Goal: Answer question/provide support

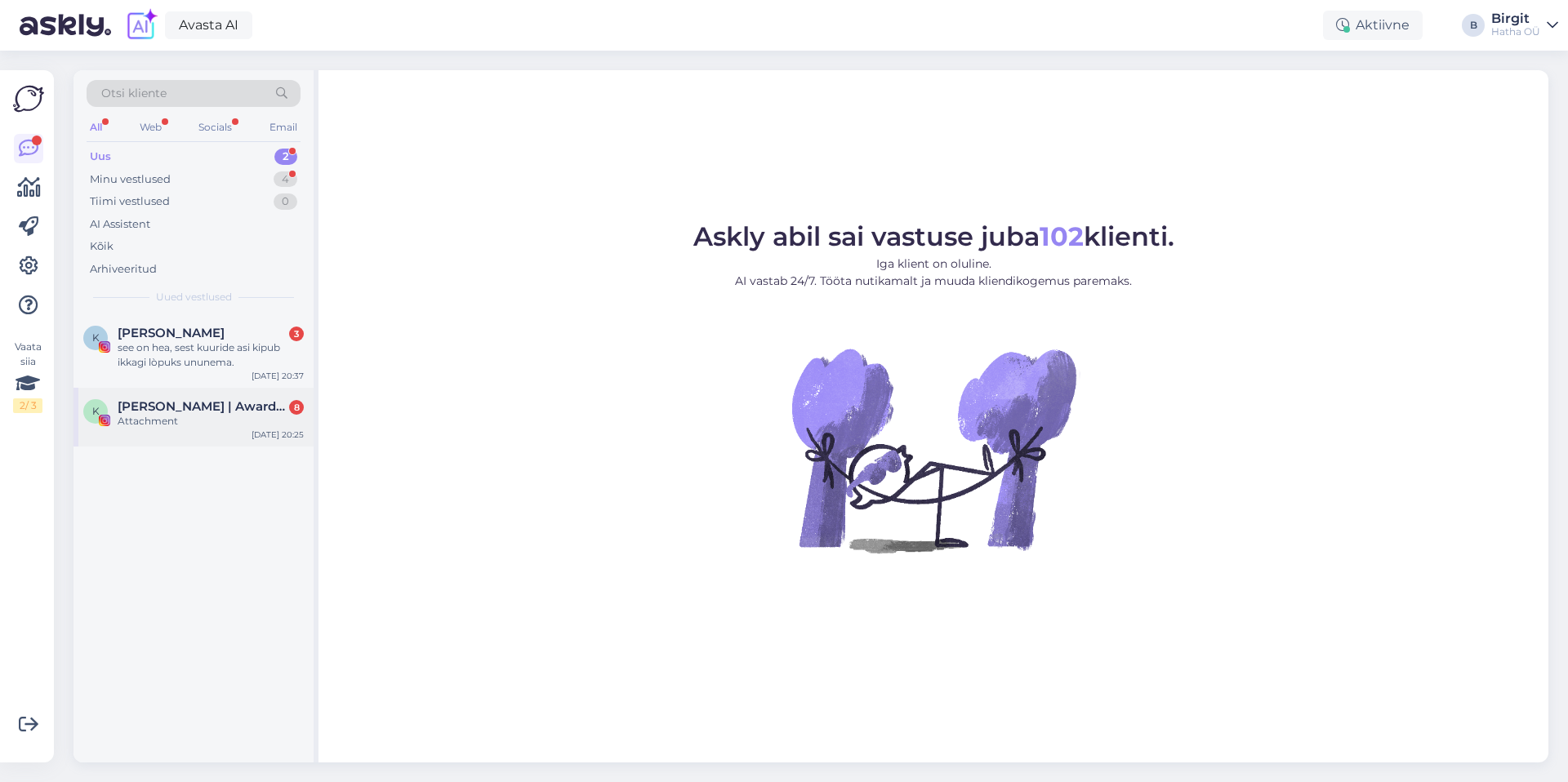
click at [200, 409] on span "[PERSON_NAME] | Award Winning Business Coach & Mentor" at bounding box center [202, 406] width 170 height 15
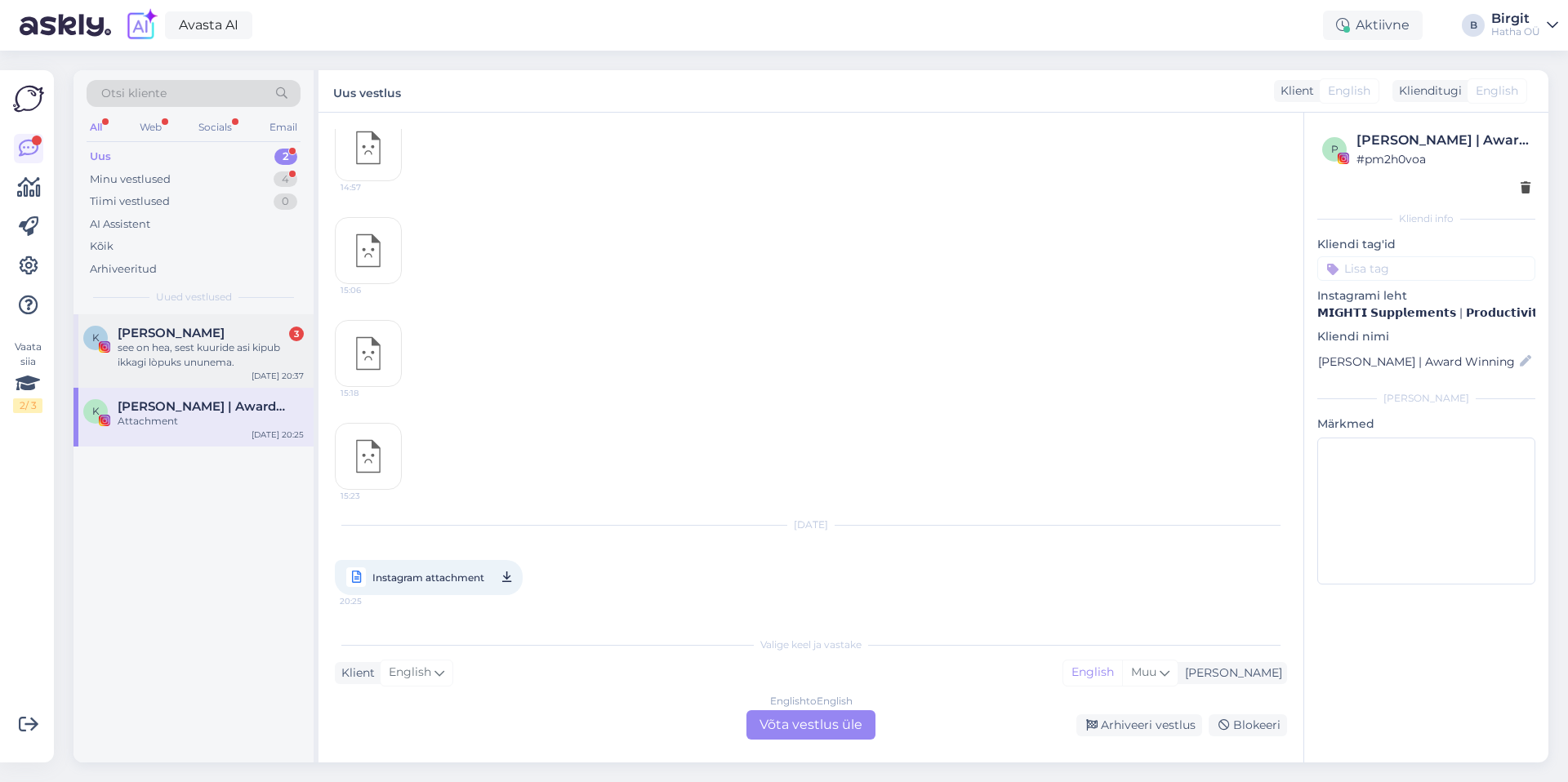
click at [197, 342] on div "see on hea, sest kuuride asi kipub ikkagi lòpuks ununema." at bounding box center [210, 355] width 186 height 29
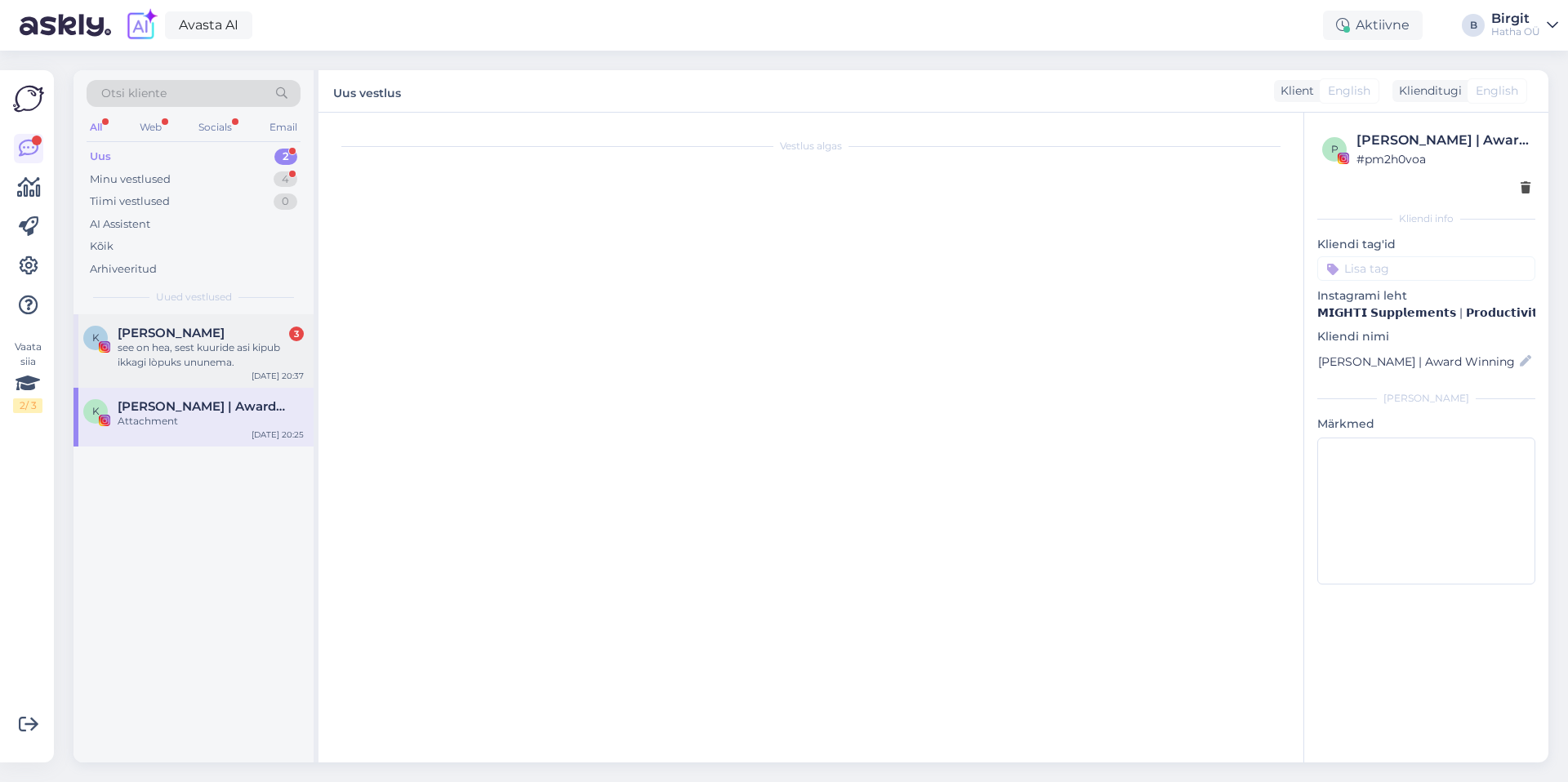
scroll to position [206, 0]
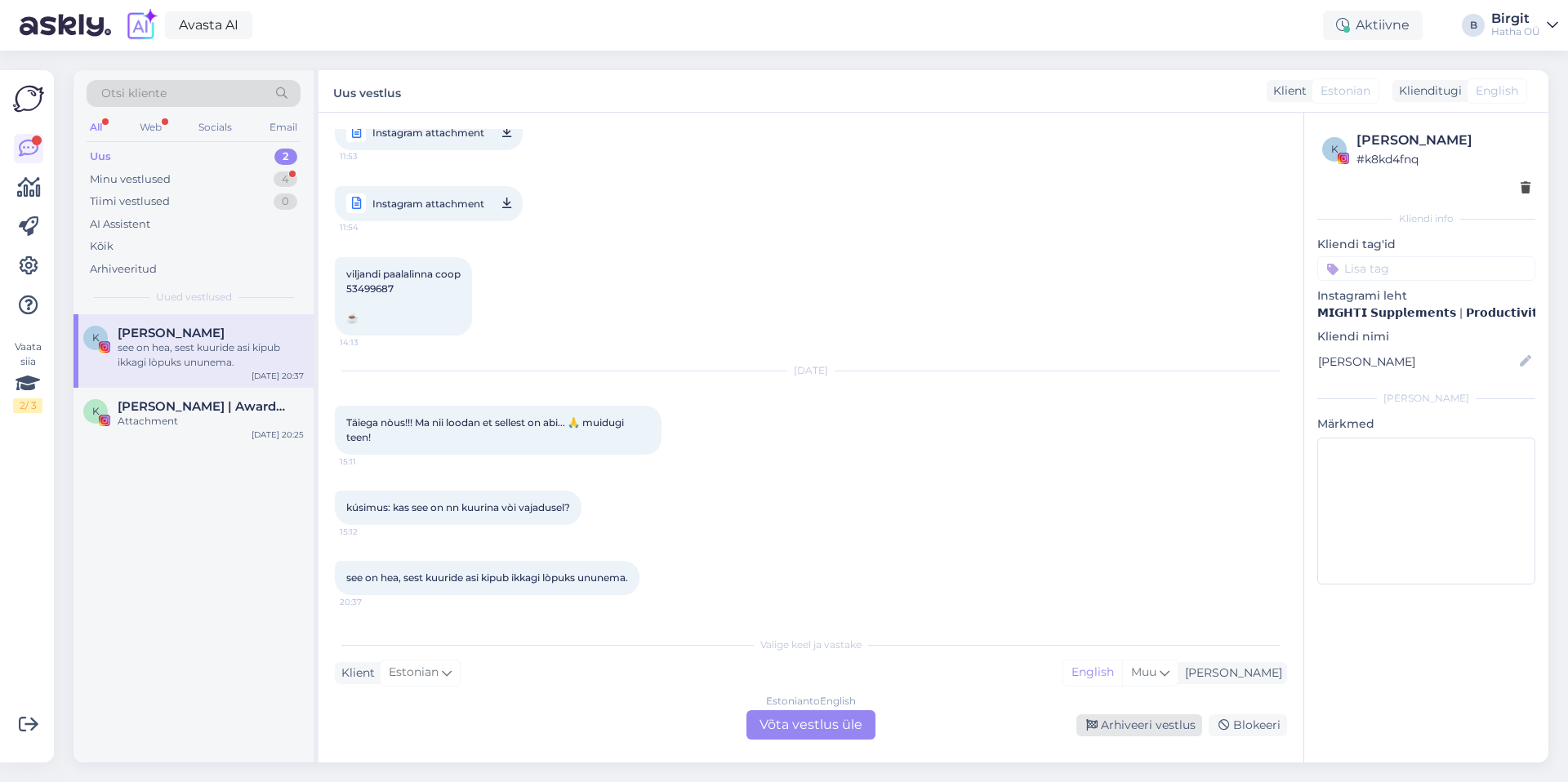
click at [1106, 719] on div "Arhiveeri vestlus" at bounding box center [1139, 725] width 126 height 22
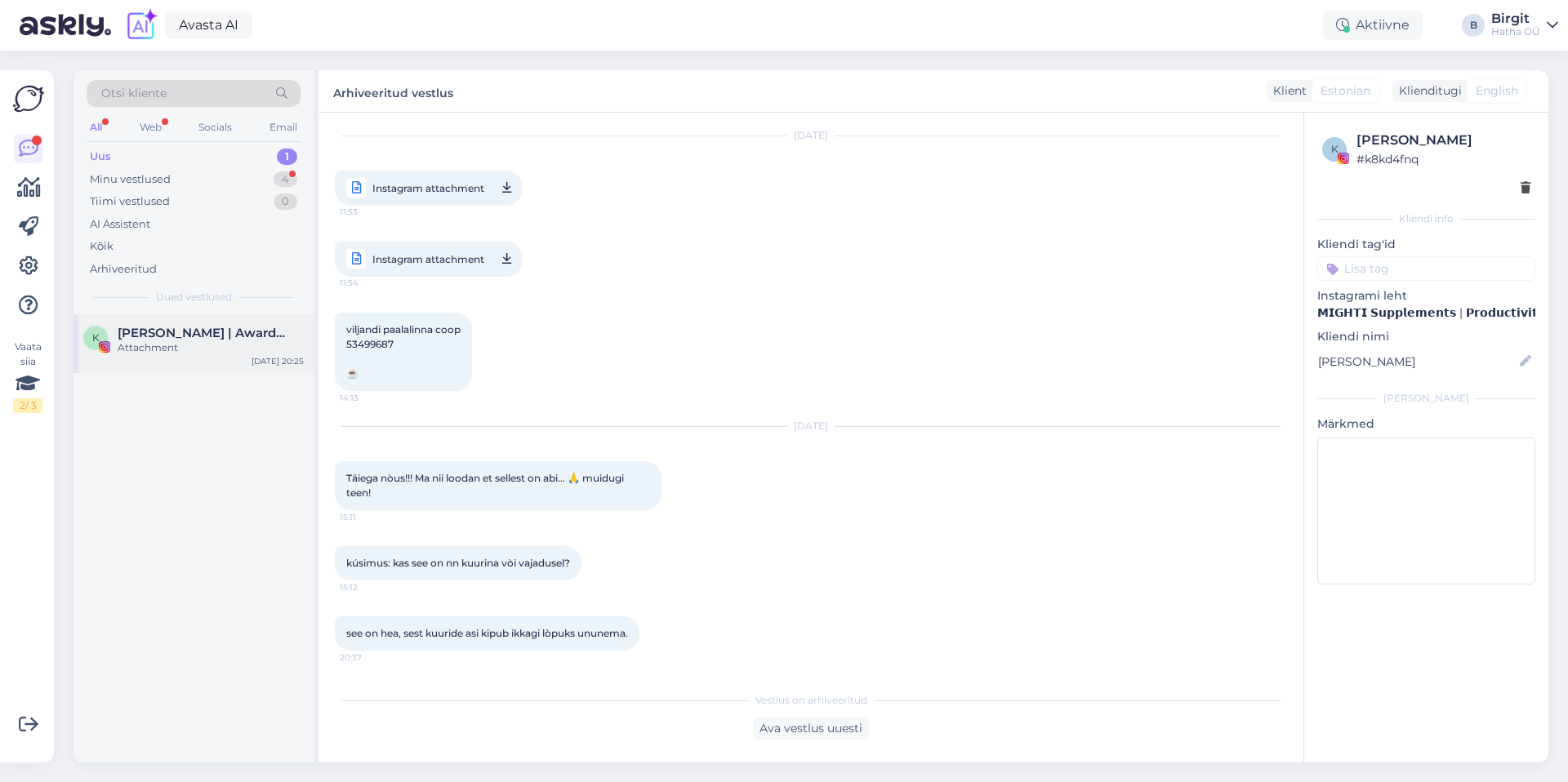
click at [217, 317] on div "K [PERSON_NAME] | Award Winning Business Coach & Mentor Attachment [DATE] 20:25" at bounding box center [193, 343] width 240 height 59
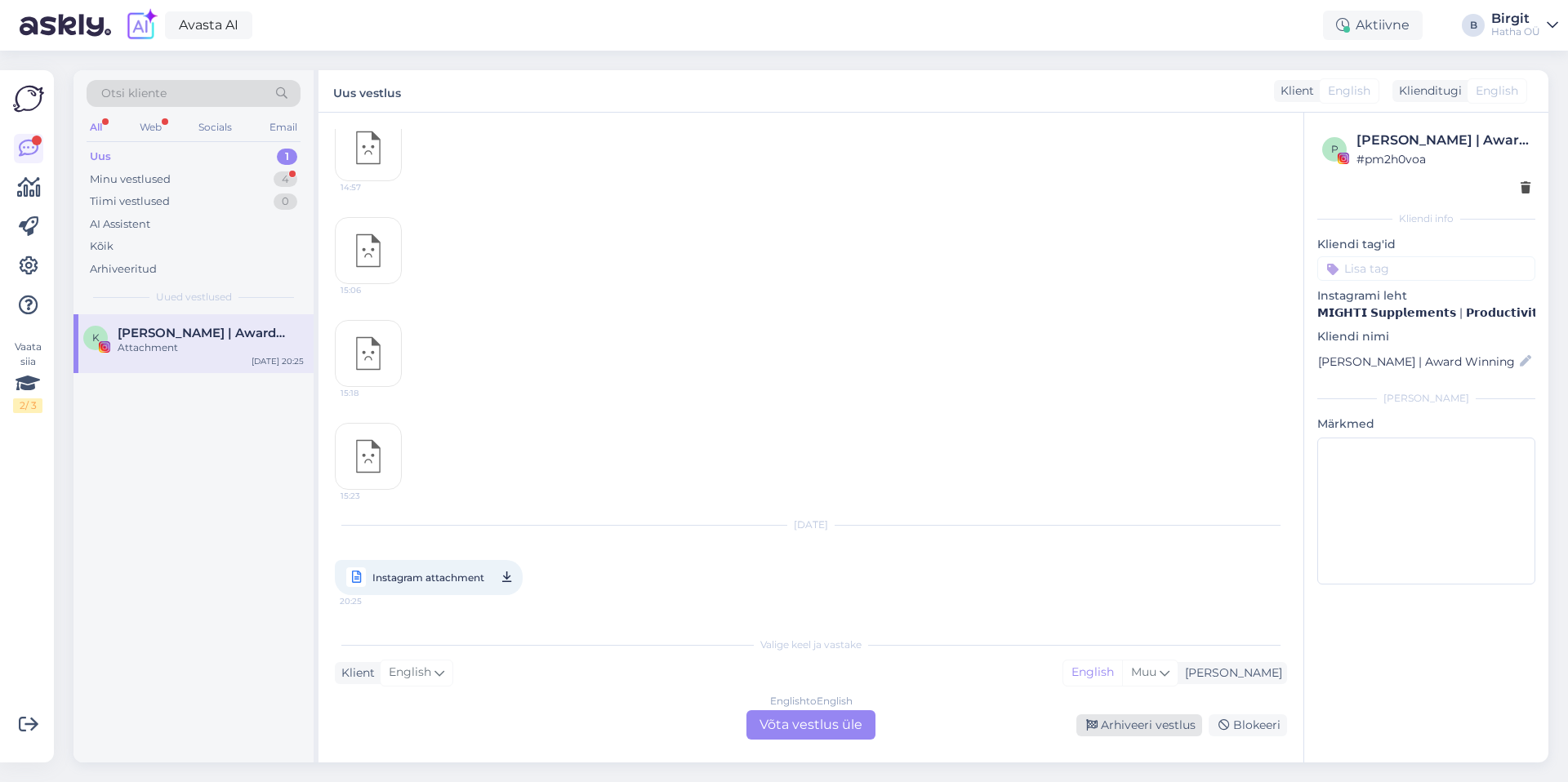
drag, startPoint x: 1128, startPoint y: 727, endPoint x: 1121, endPoint y: 723, distance: 8.1
click at [1128, 727] on div "Arhiveeri vestlus" at bounding box center [1139, 725] width 126 height 22
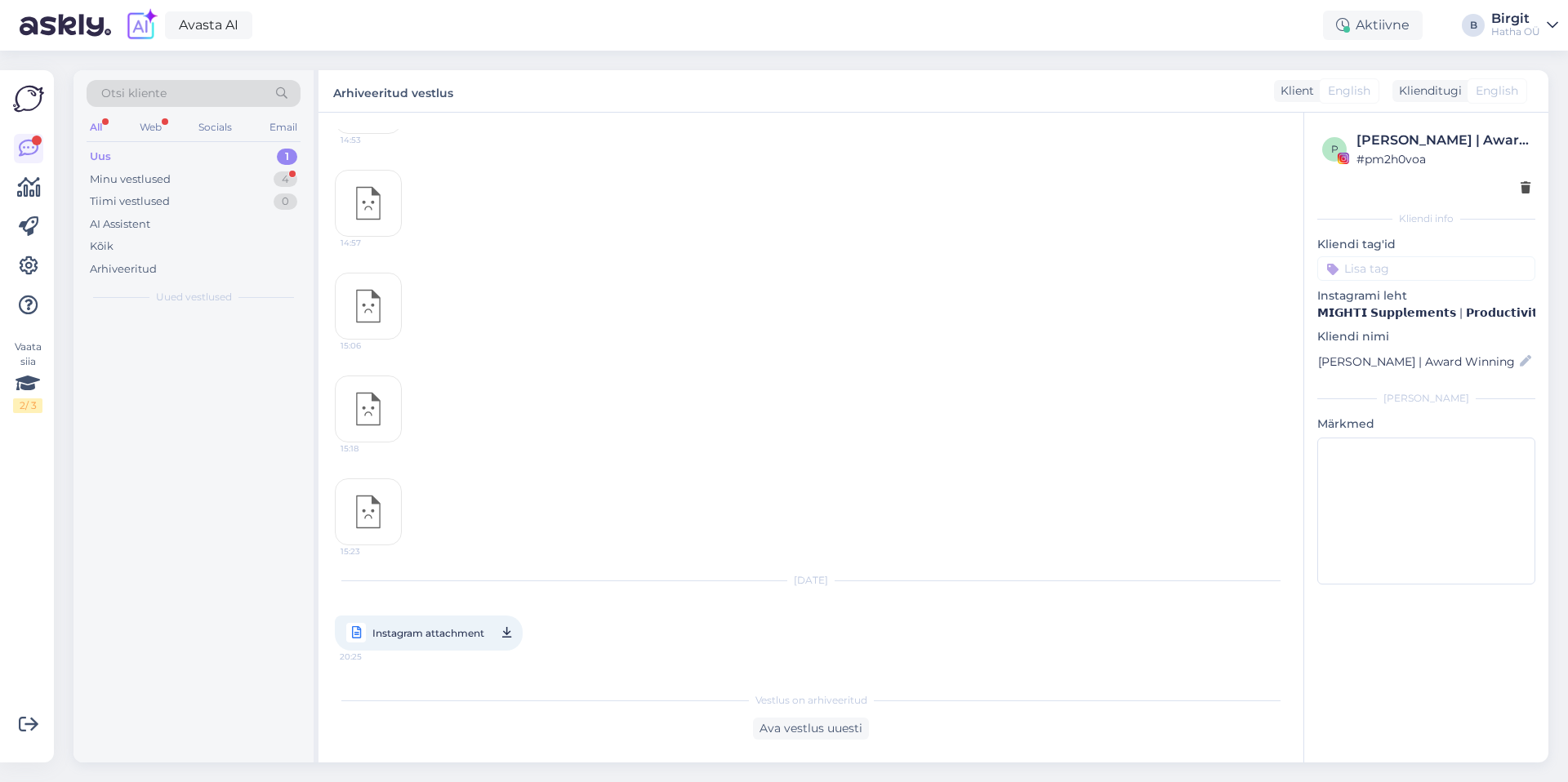
scroll to position [1163, 0]
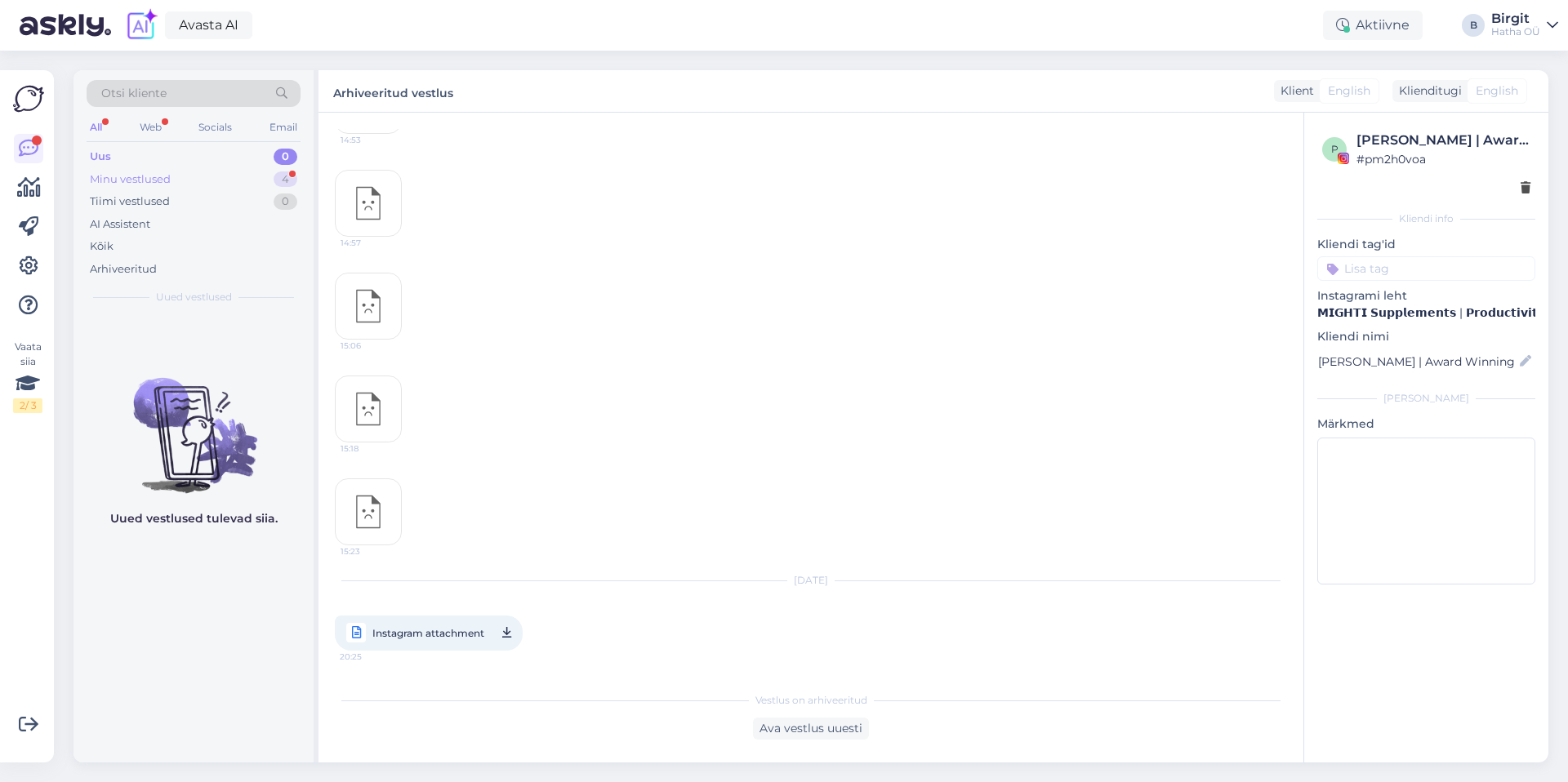
click at [165, 174] on div "Minu vestlused" at bounding box center [130, 180] width 81 height 17
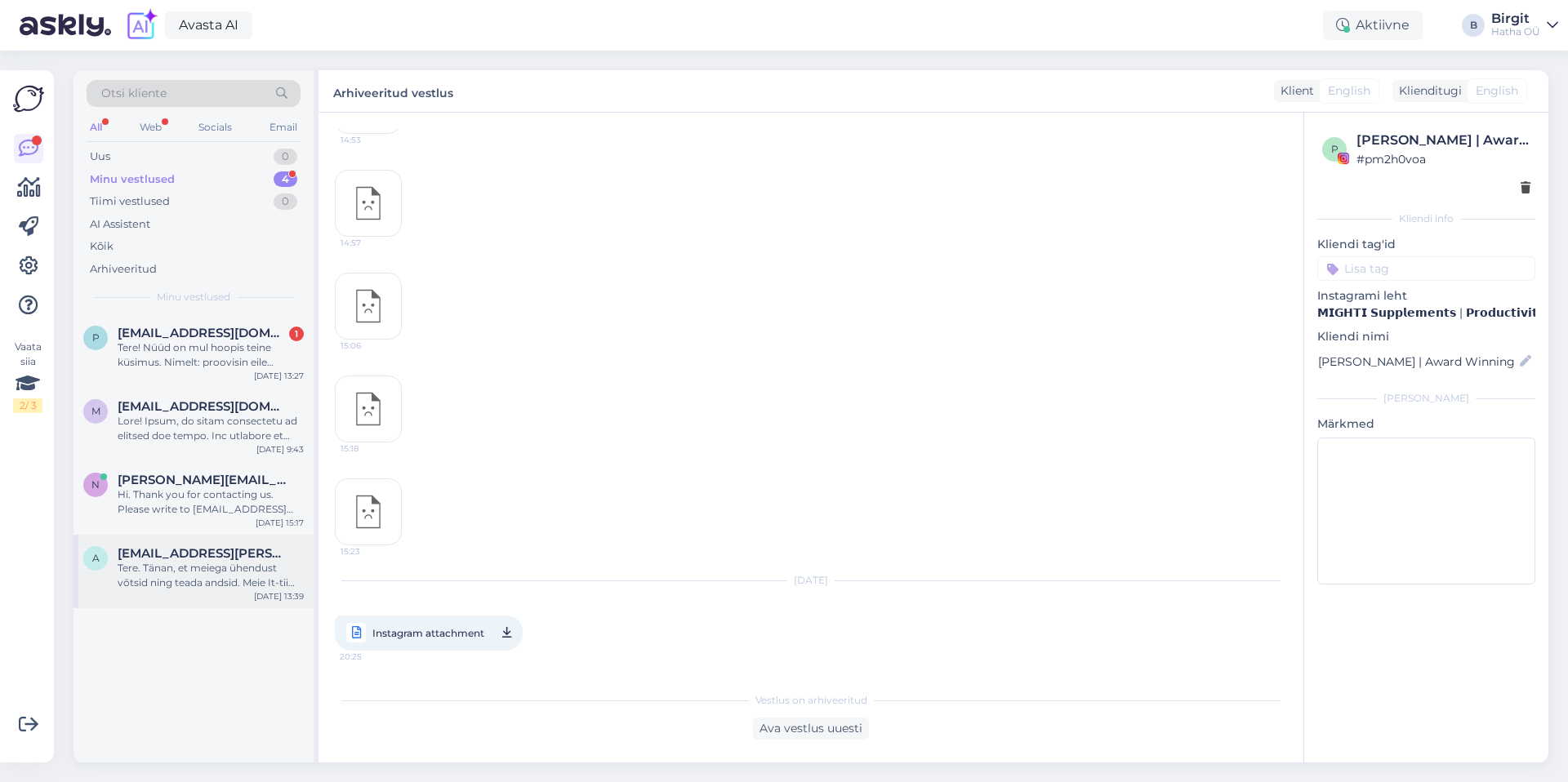
click at [202, 563] on div "Tere. Tänan, et meiega ühendust võtsid ning teada andsid. Meie It-tiim on vea l…" at bounding box center [210, 575] width 186 height 29
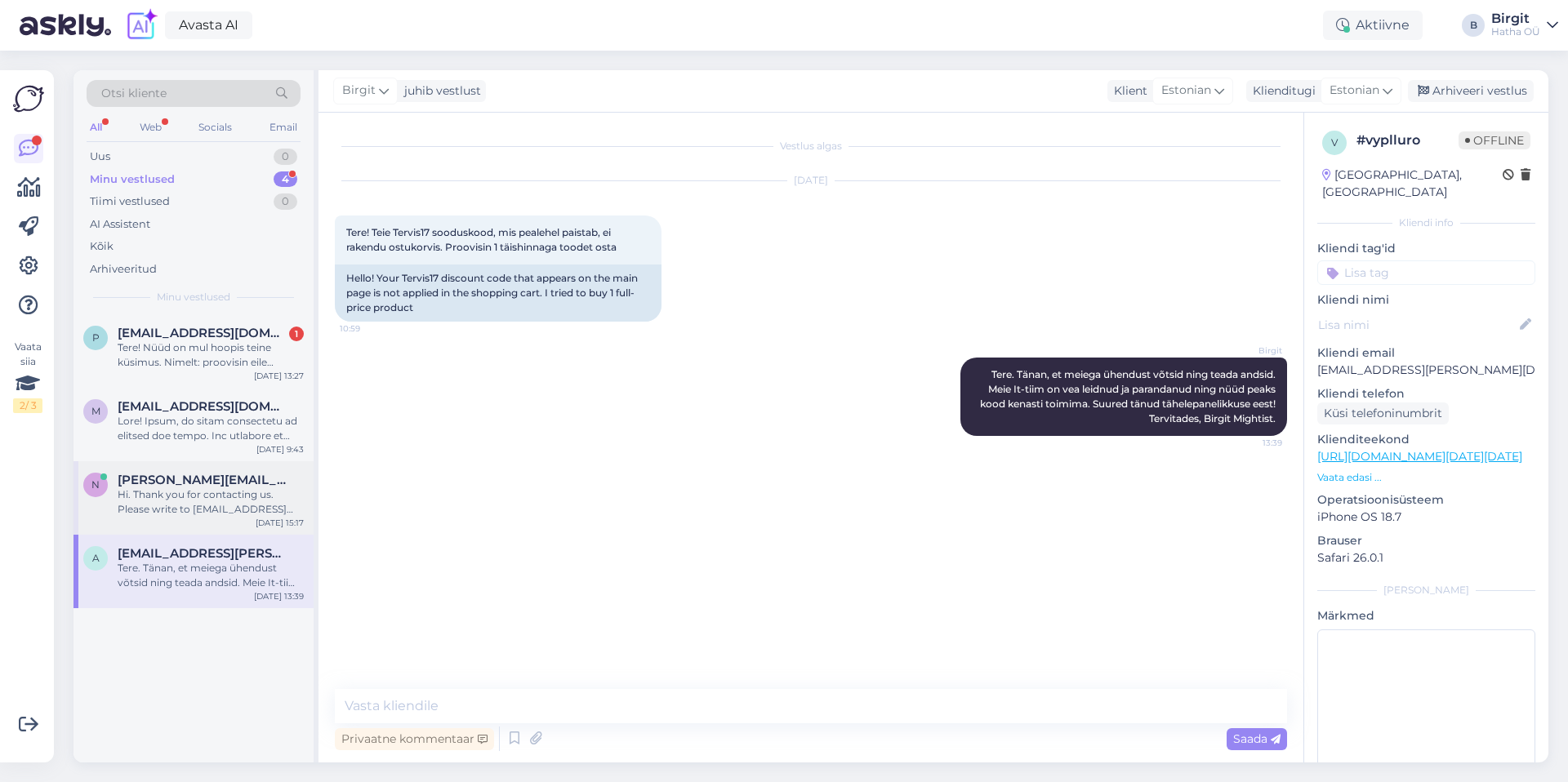
click at [187, 495] on div "Hi. Thank you for contacting us. Please write to [EMAIL_ADDRESS][DOMAIN_NAME], …" at bounding box center [210, 501] width 186 height 29
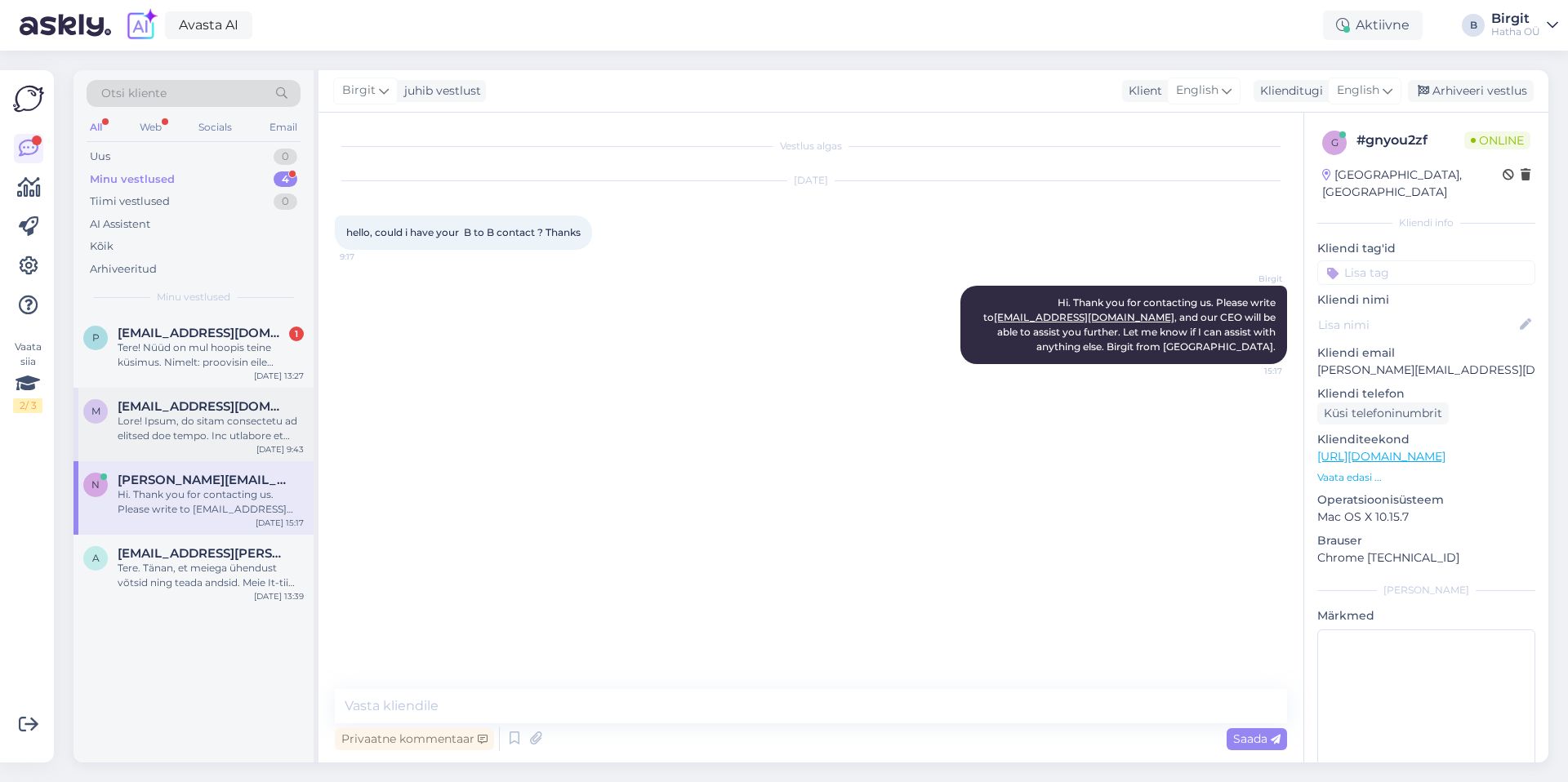
click at [207, 409] on span "[EMAIL_ADDRESS][DOMAIN_NAME]" at bounding box center [202, 406] width 170 height 15
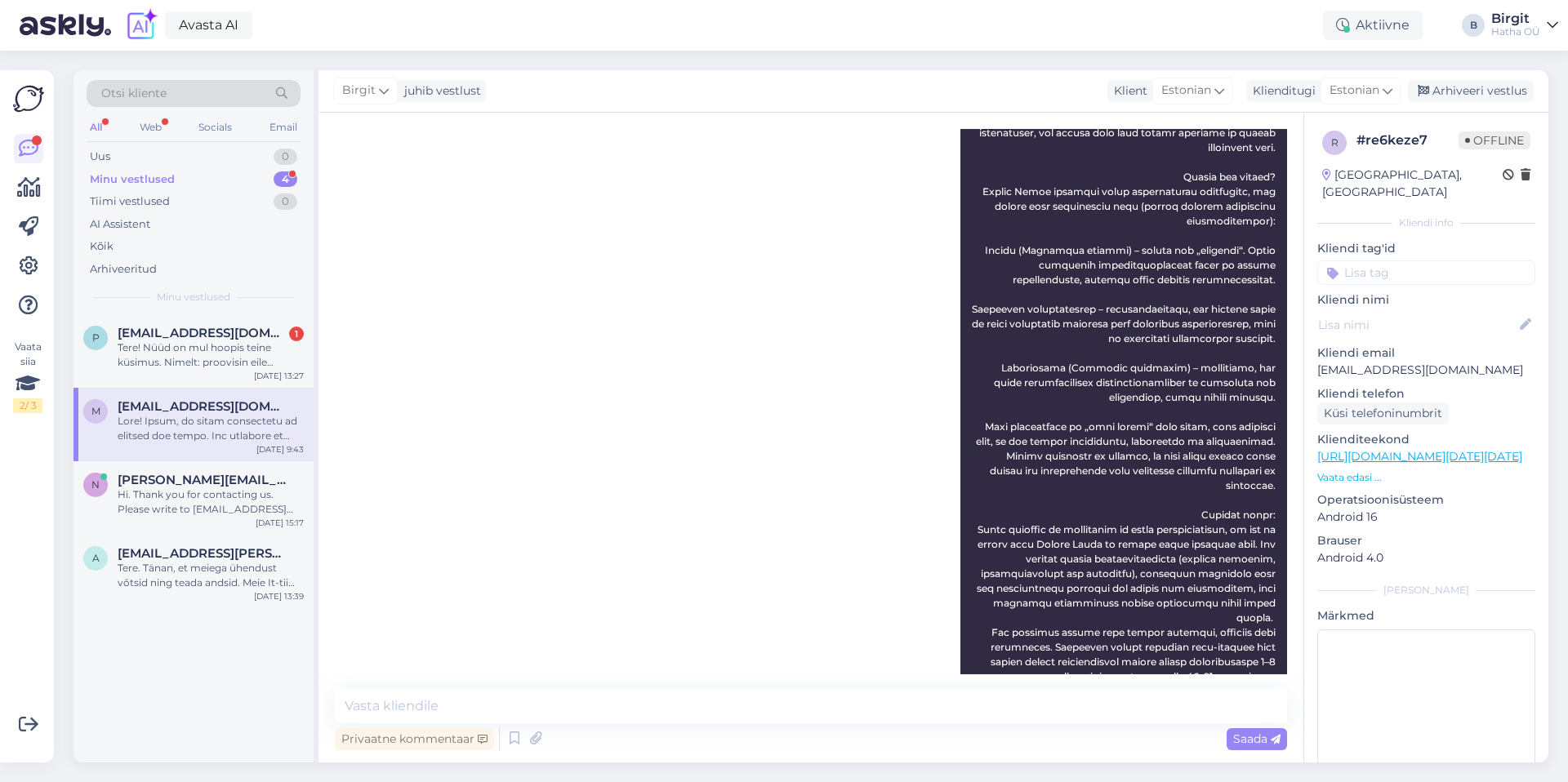
scroll to position [480, 0]
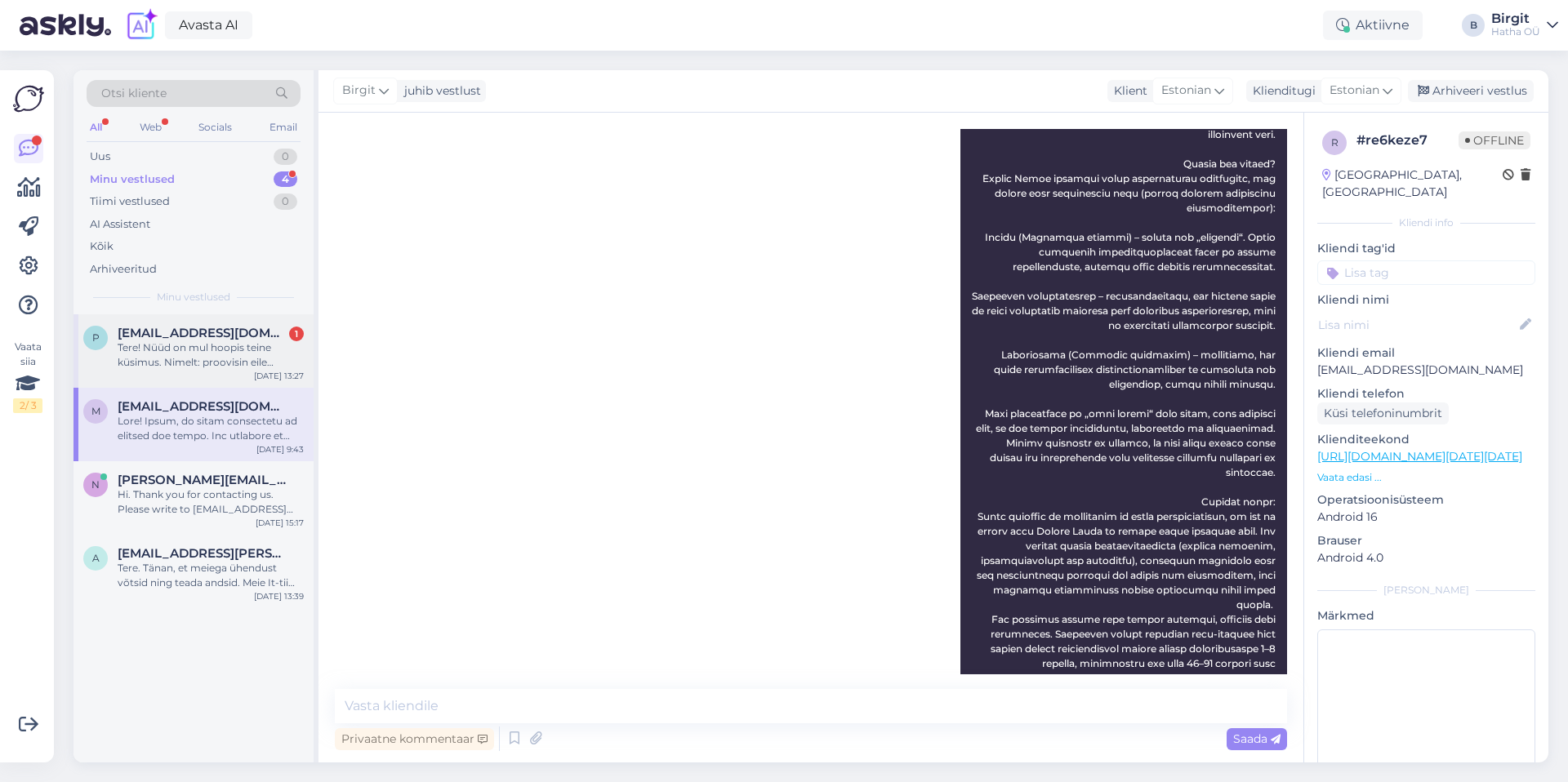
click at [140, 329] on span "[EMAIL_ADDRESS][DOMAIN_NAME]" at bounding box center [202, 333] width 170 height 15
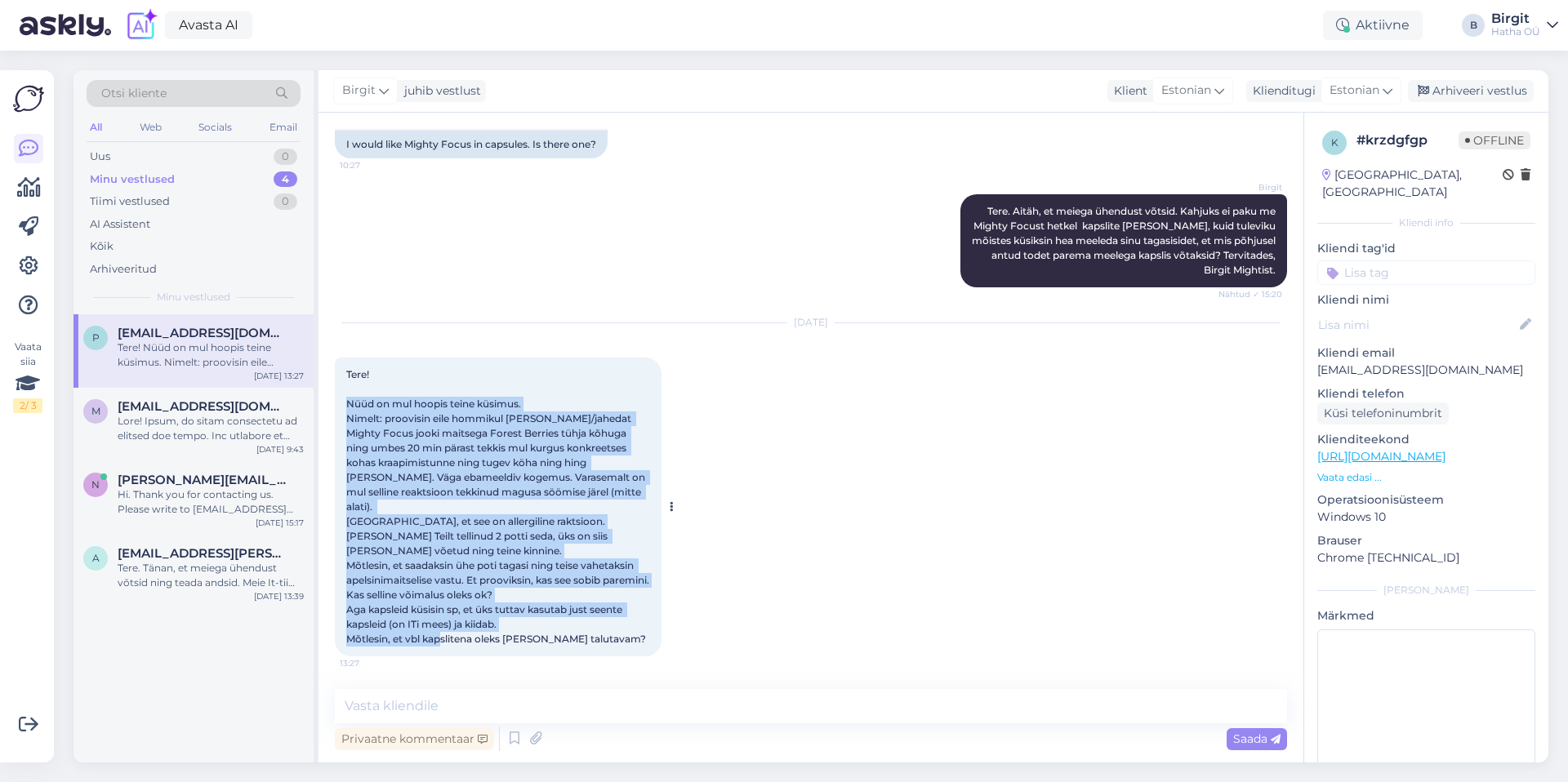
drag, startPoint x: 348, startPoint y: 401, endPoint x: 620, endPoint y: 642, distance: 363.4
click at [620, 642] on div "Tere! Nüüd on mul hoopis teine küsimus. Nimelt: proovisin eile hommikul [PERSON…" at bounding box center [498, 506] width 327 height 299
copy span "Nüüd on mul hoopis teine küsimus. Nimelt: proovisin eile hommikul [PERSON_NAME]…"
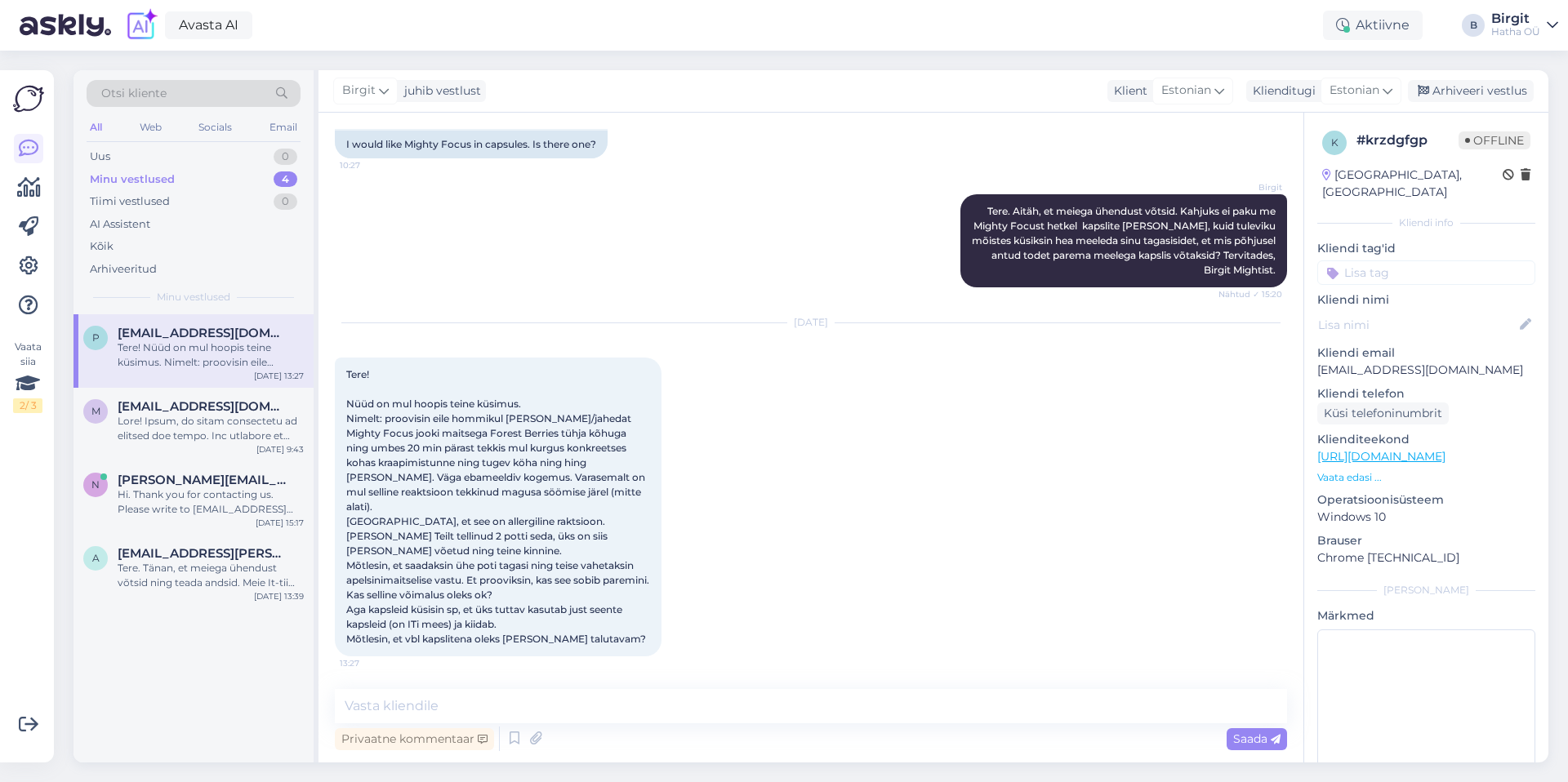
click at [810, 469] on div "[DATE] Tere! Nüüd on mul hoopis teine küsimus. Nimelt: proovisin eile hommikul …" at bounding box center [810, 490] width 952 height 369
click at [610, 704] on textarea at bounding box center [810, 705] width 952 height 34
click at [594, 714] on textarea at bounding box center [810, 705] width 952 height 34
paste textarea "Lore! Ipsum, do sitametcon ad eli seddoeiu tempori – utla etdolor mag, al enima…"
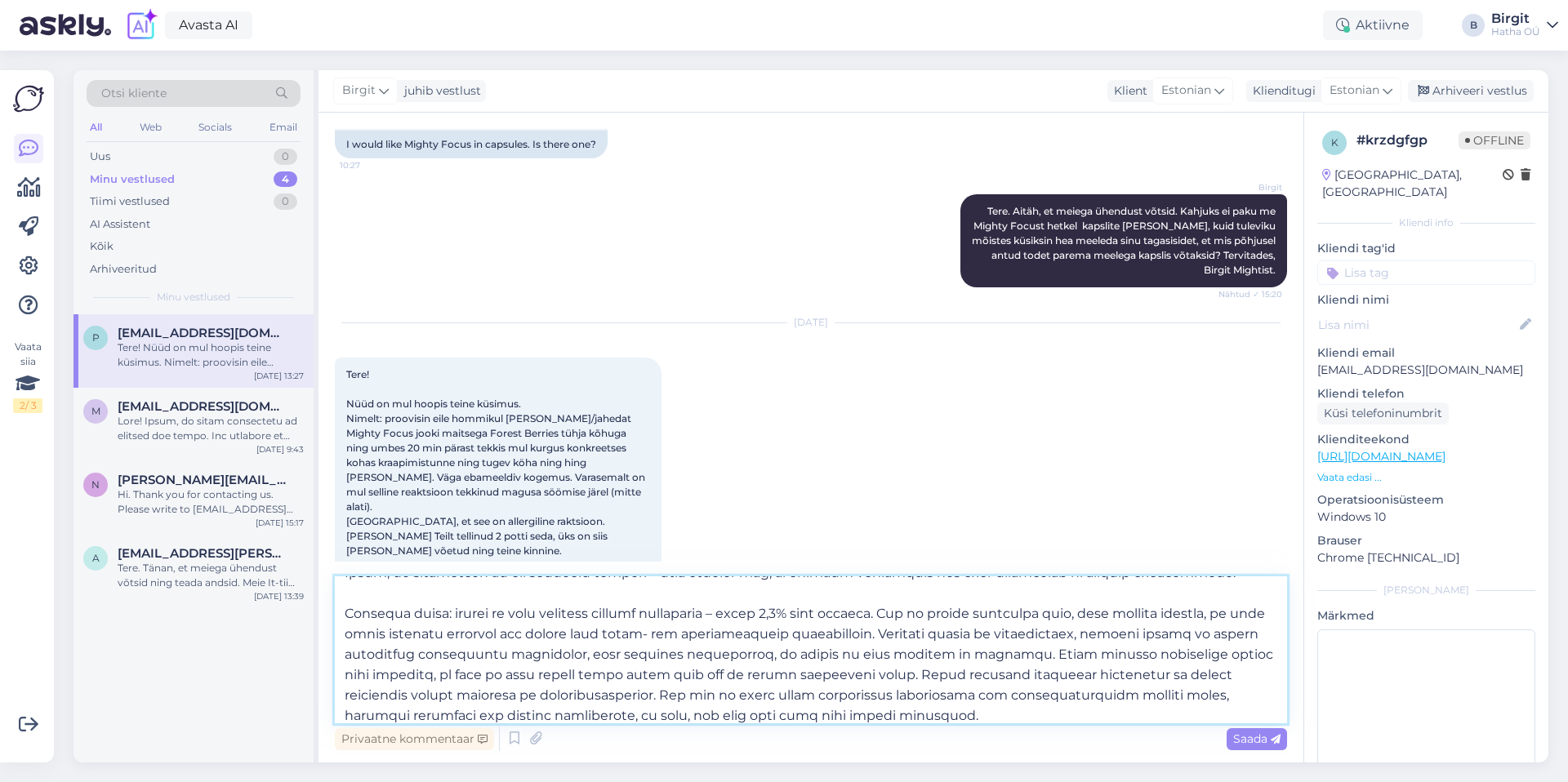
scroll to position [64, 0]
click at [797, 608] on textarea at bounding box center [810, 649] width 952 height 147
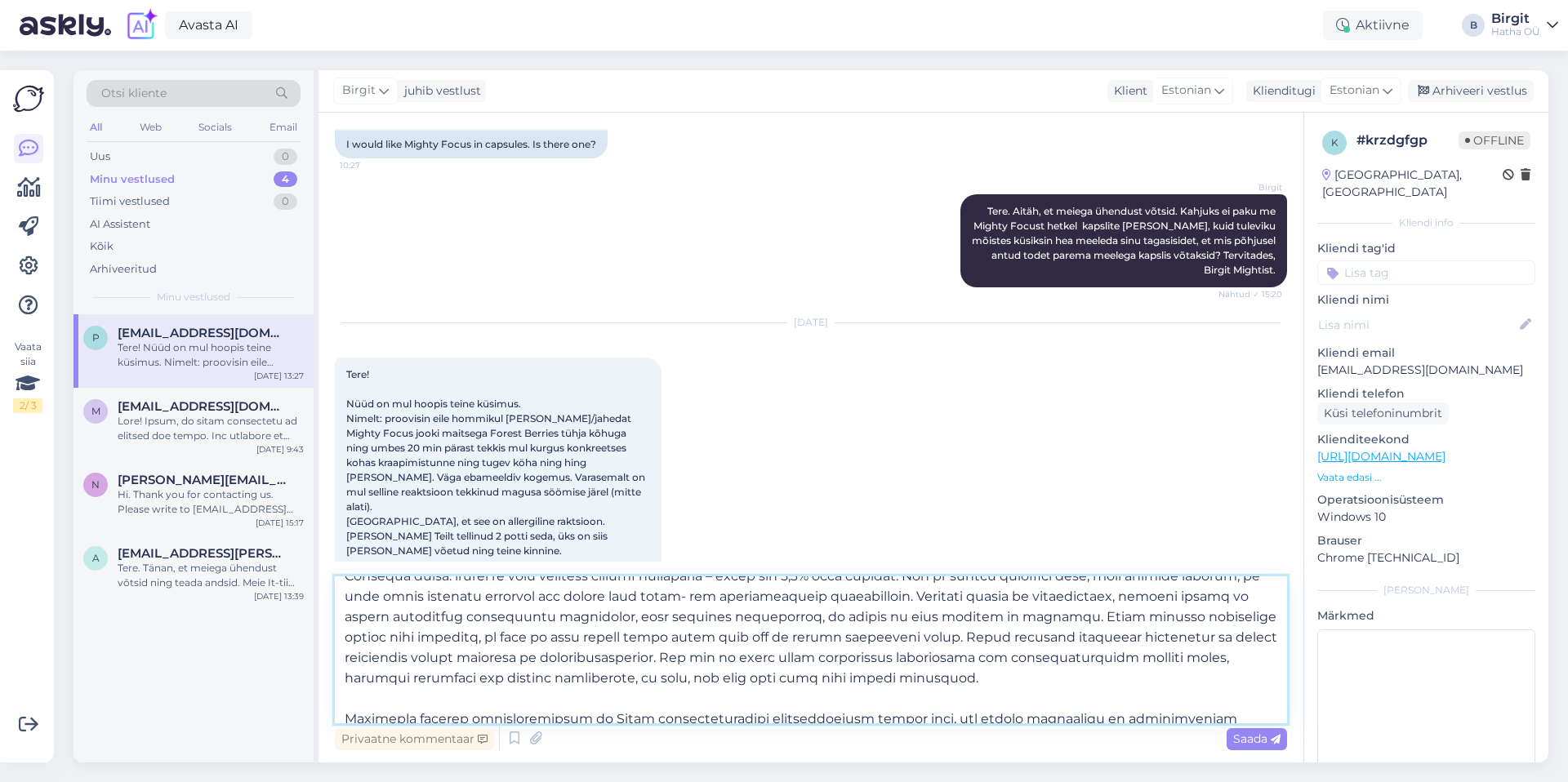
scroll to position [122, 0]
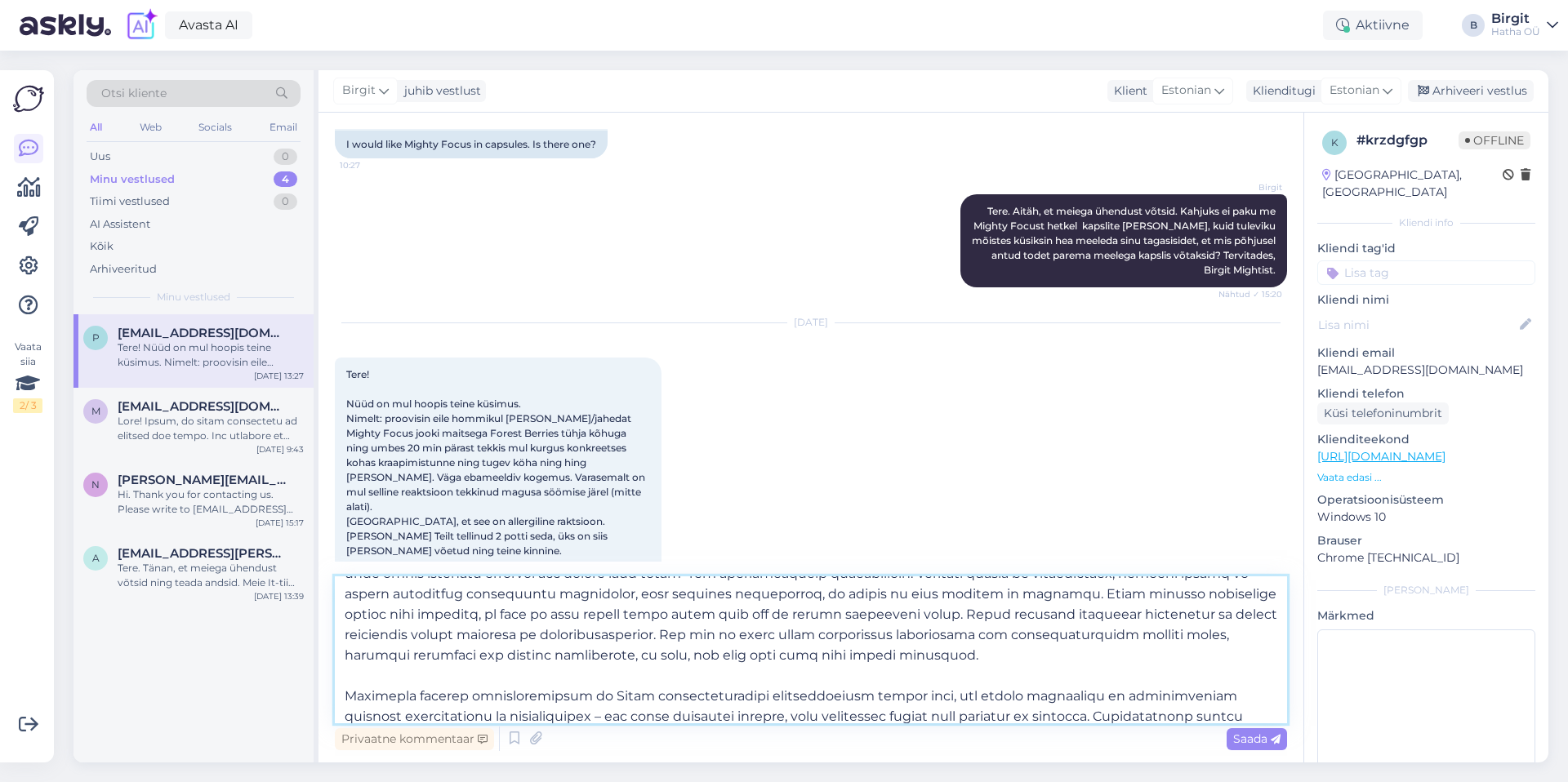
click at [540, 653] on textarea at bounding box center [810, 649] width 952 height 147
click at [1062, 658] on textarea at bounding box center [810, 649] width 952 height 147
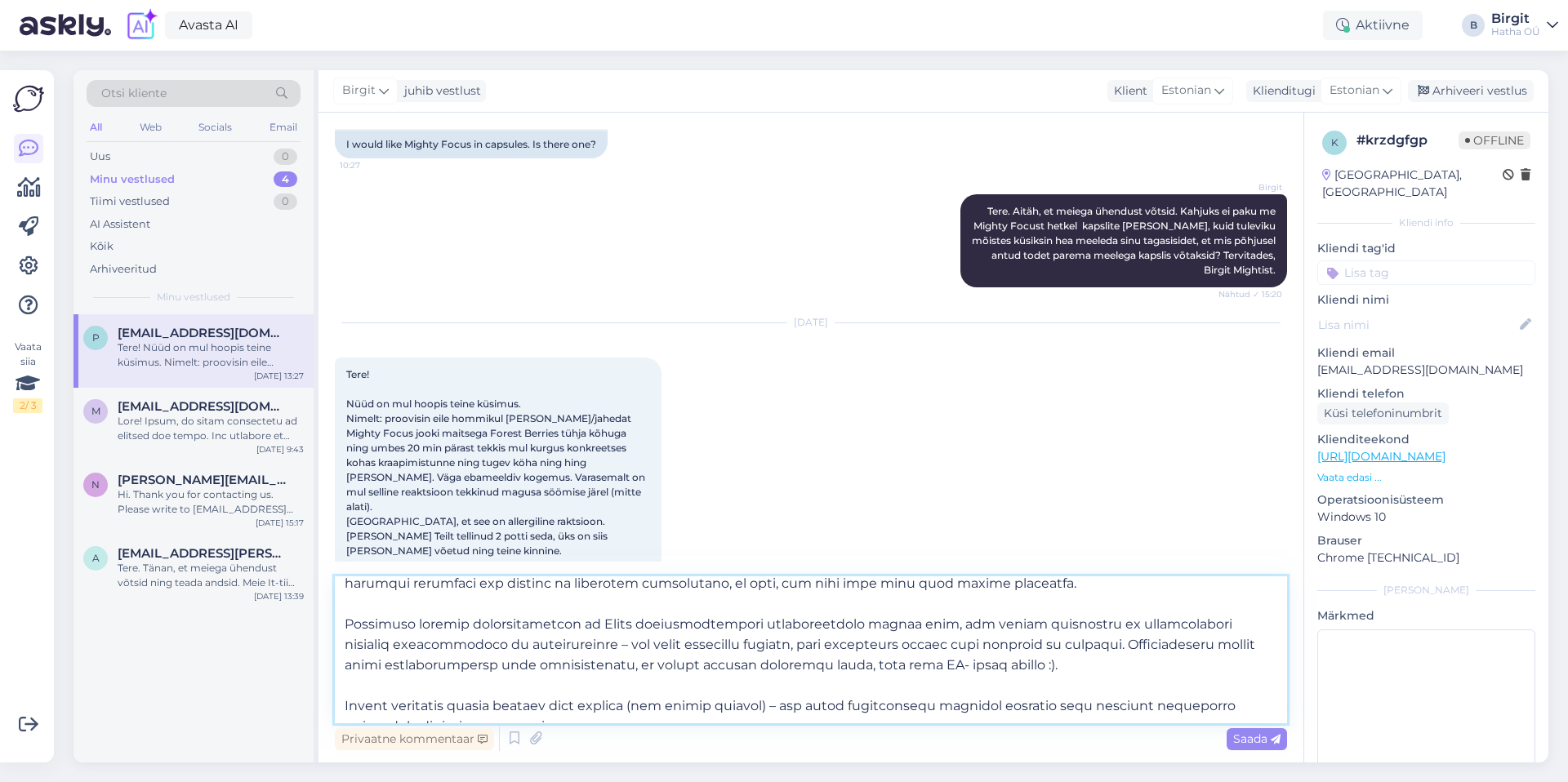
scroll to position [196, 0]
click at [1053, 659] on textarea at bounding box center [810, 649] width 952 height 147
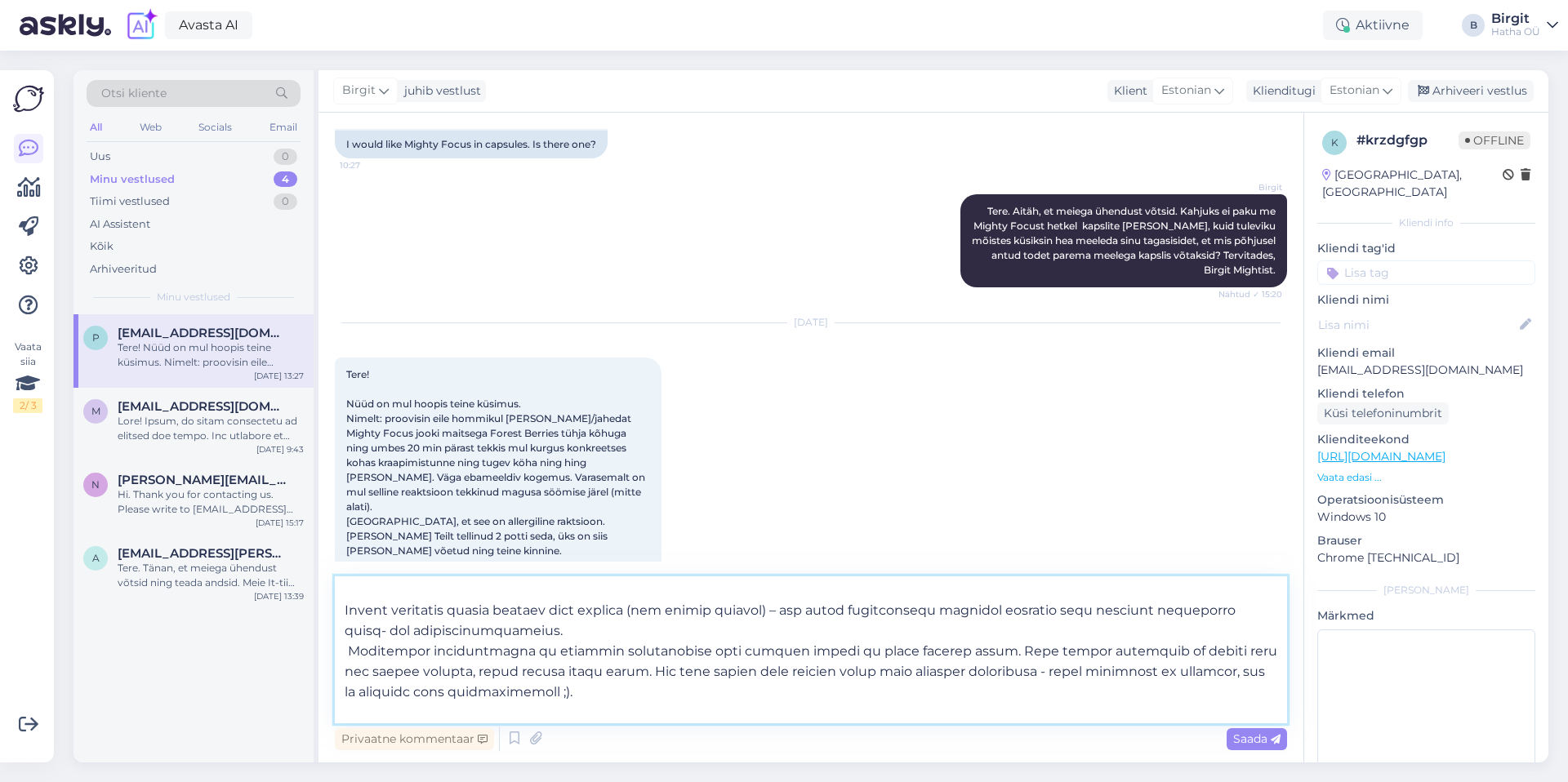
scroll to position [297, 0]
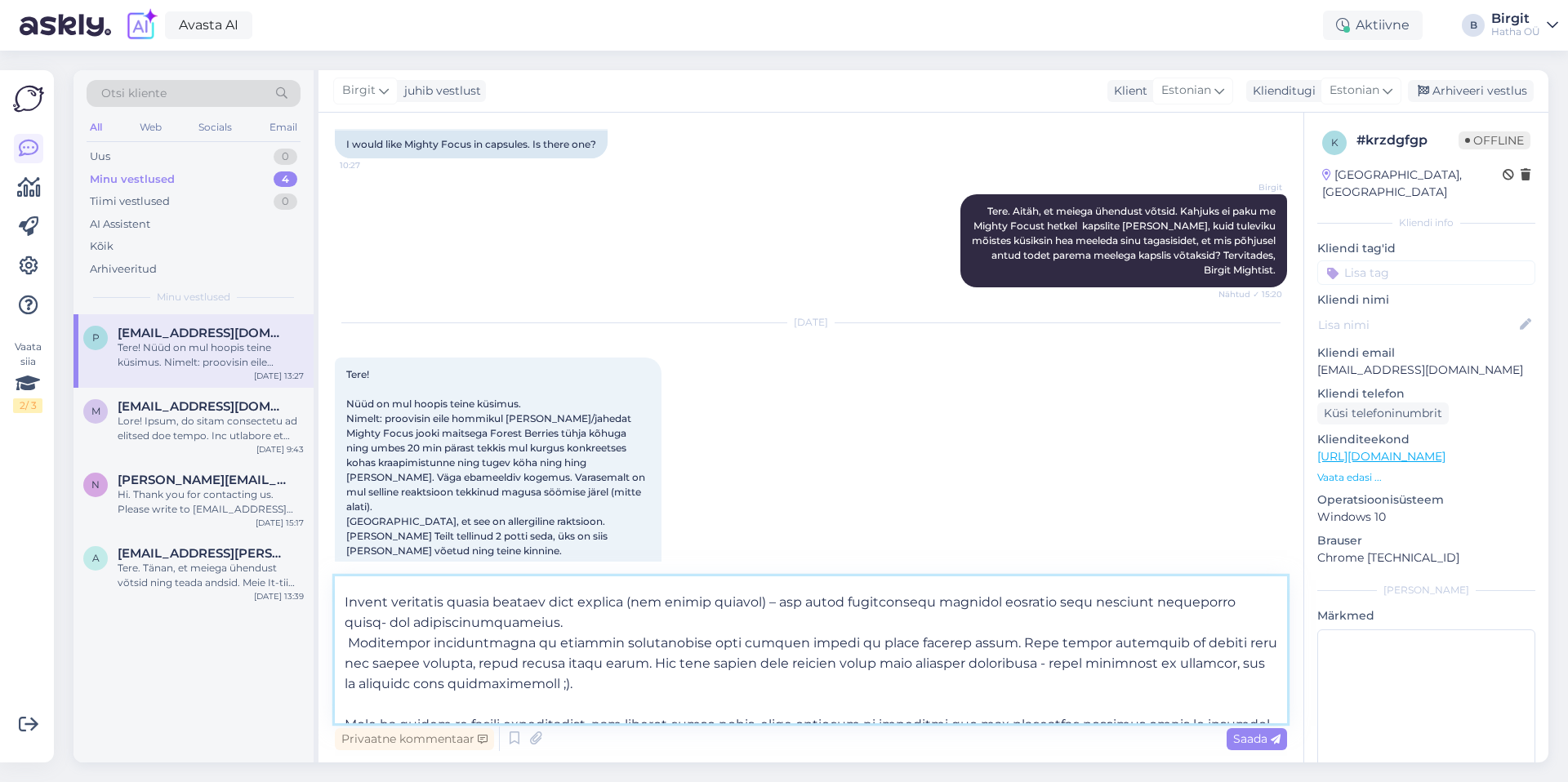
click at [346, 645] on textarea at bounding box center [810, 649] width 952 height 147
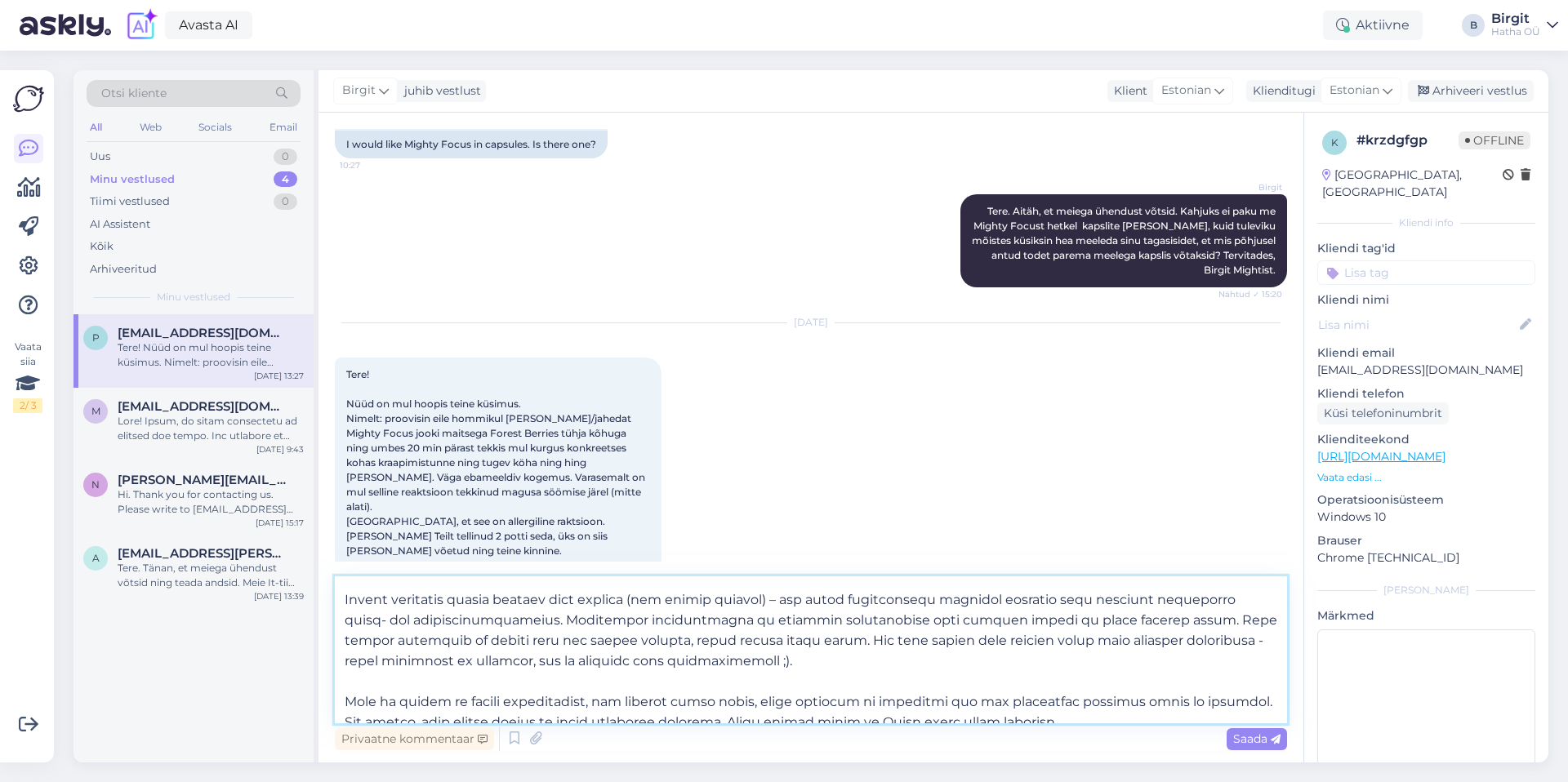
scroll to position [307, 0]
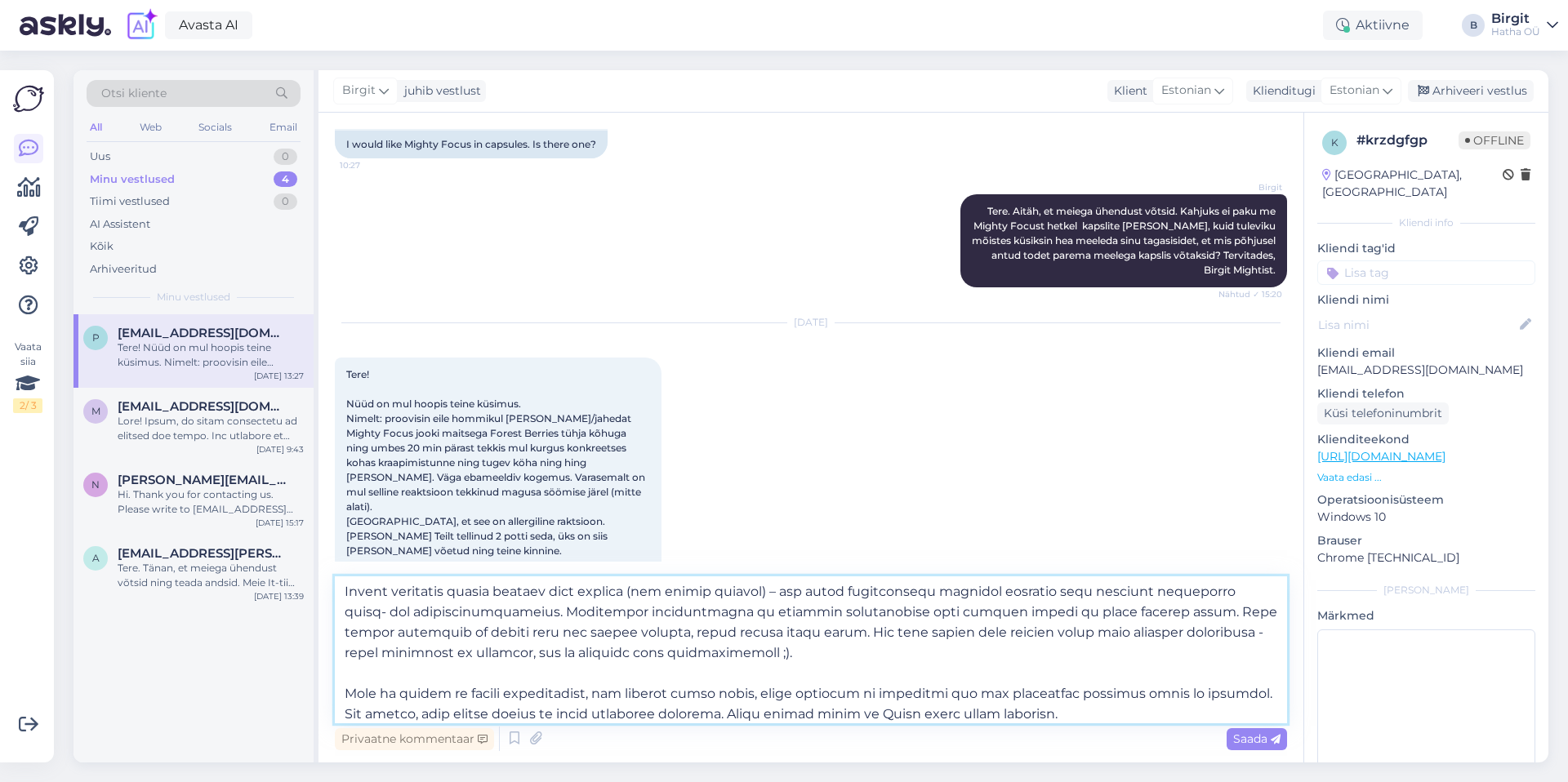
click at [933, 612] on textarea at bounding box center [810, 649] width 952 height 147
click at [1191, 610] on textarea at bounding box center [810, 649] width 952 height 147
click at [805, 653] on textarea at bounding box center [810, 649] width 952 height 147
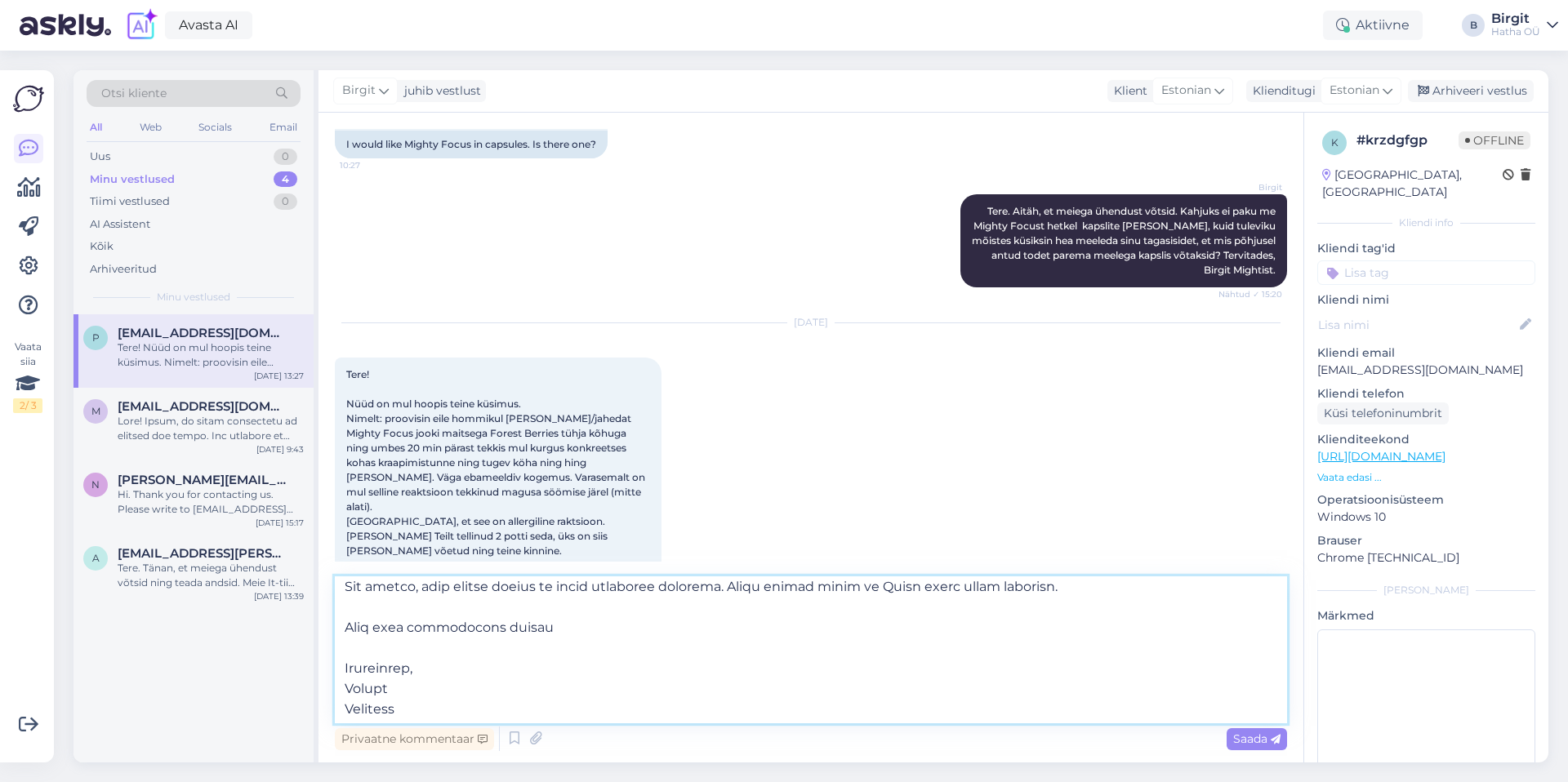
scroll to position [478, 0]
click at [441, 722] on textarea at bounding box center [810, 649] width 952 height 147
type textarea "Lore! Ipsum, do sitametcon ad eli seddoeiu tempori – utla etdolor mag, al enima…"
click at [1237, 734] on span "Saada" at bounding box center [1257, 739] width 48 height 15
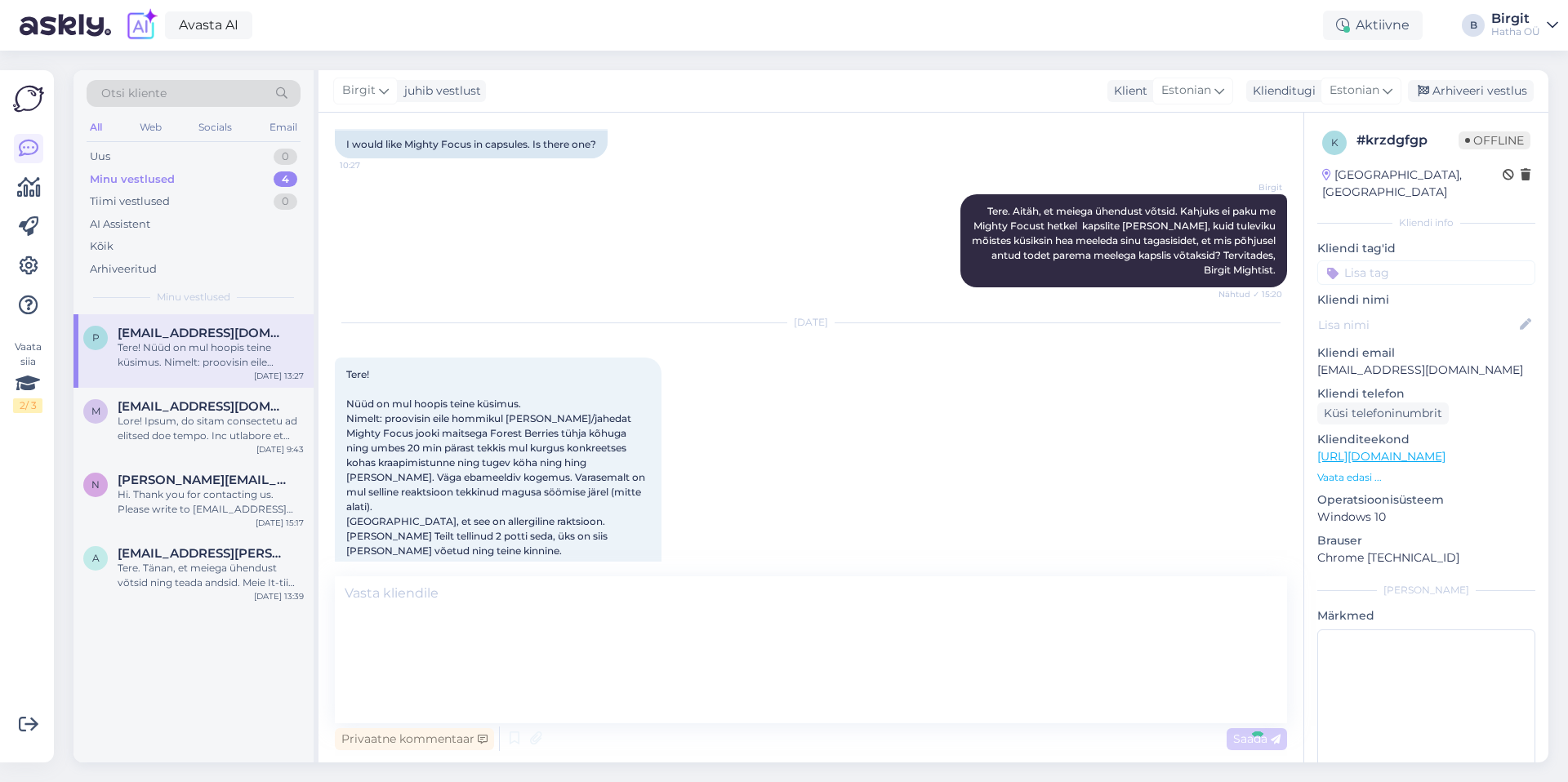
scroll to position [0, 0]
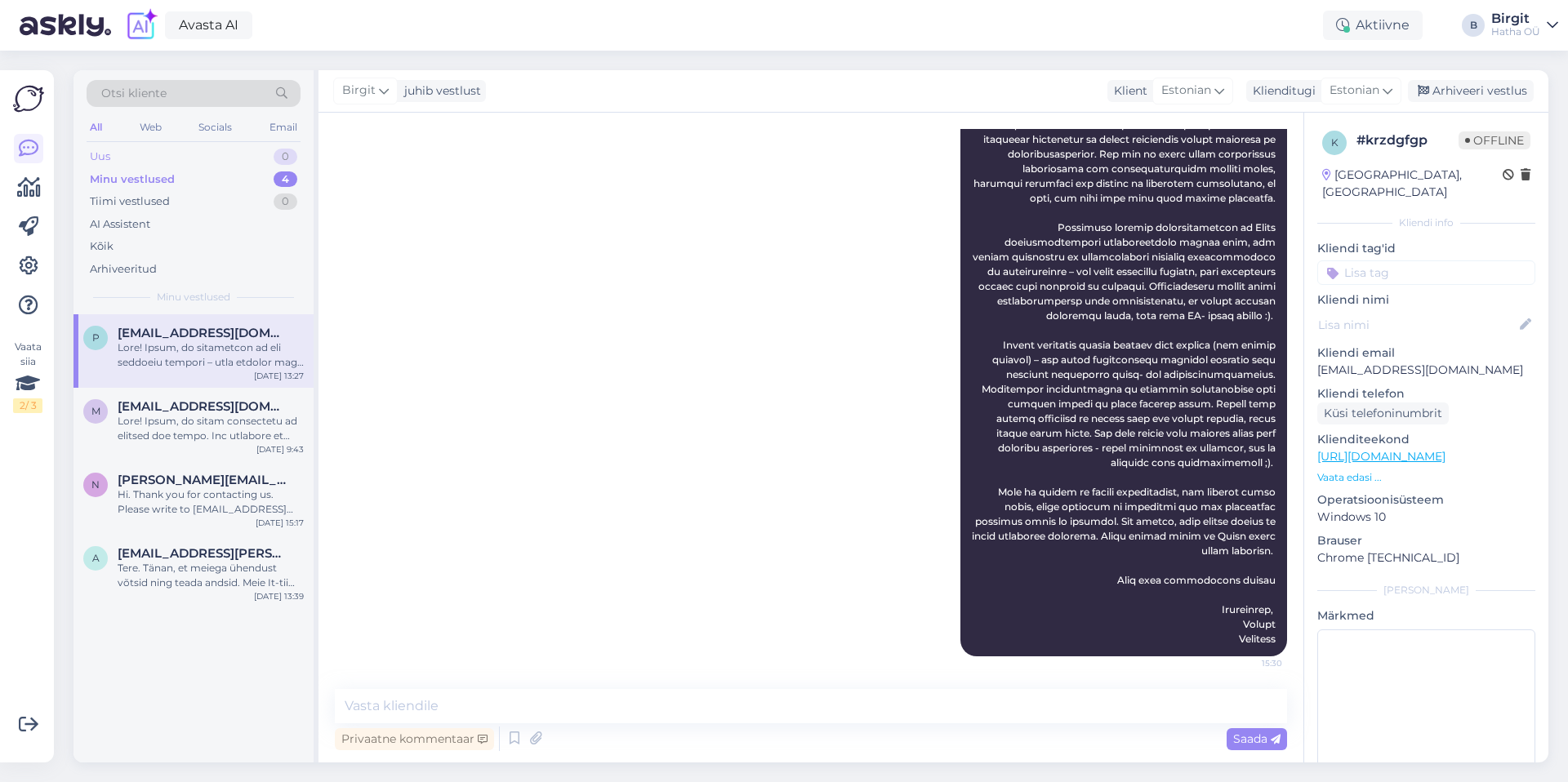
click at [168, 153] on div "Uus 0" at bounding box center [193, 157] width 214 height 23
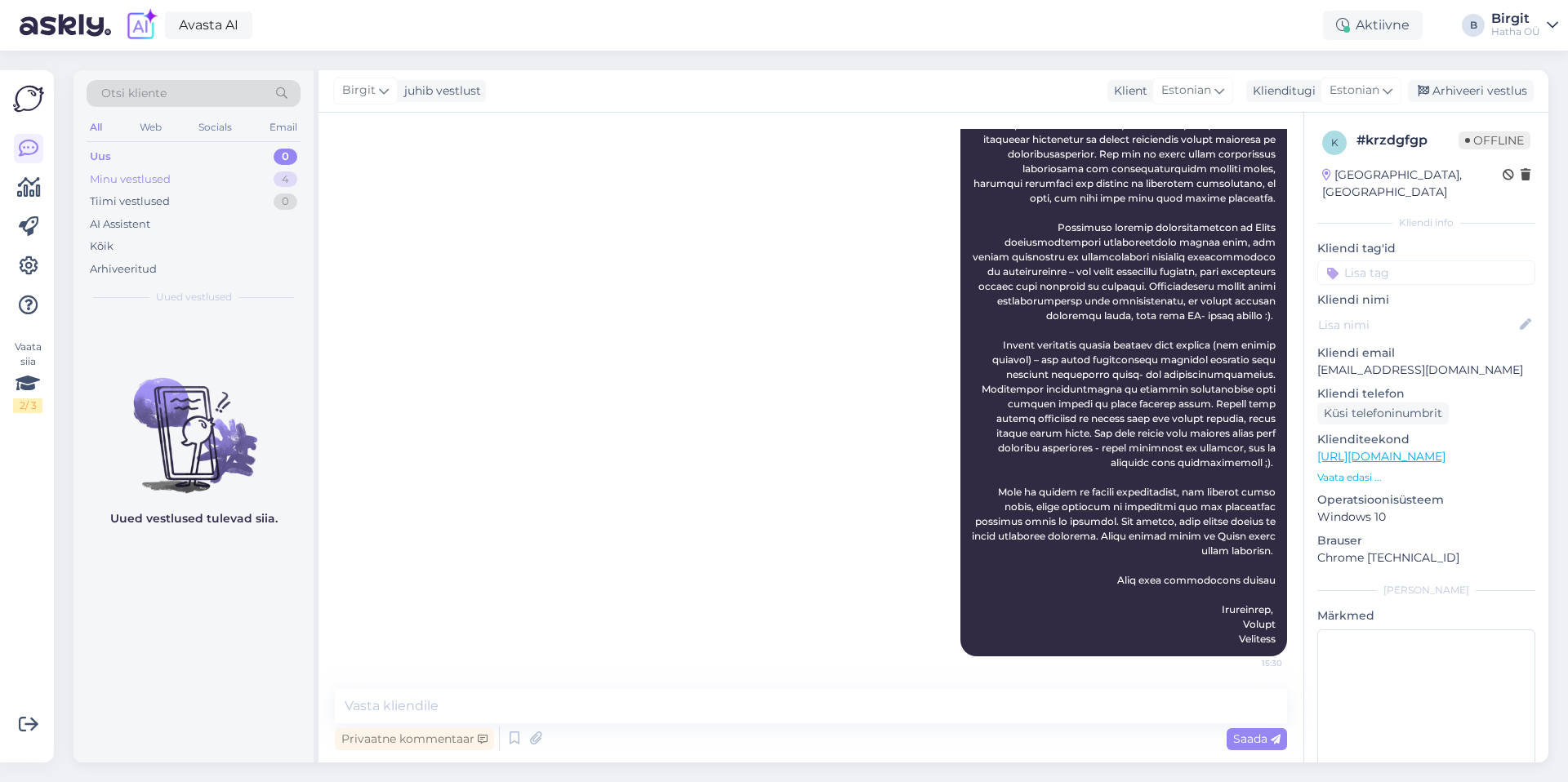
click at [166, 180] on div "Minu vestlused" at bounding box center [130, 180] width 81 height 17
